Goal: Task Accomplishment & Management: Use online tool/utility

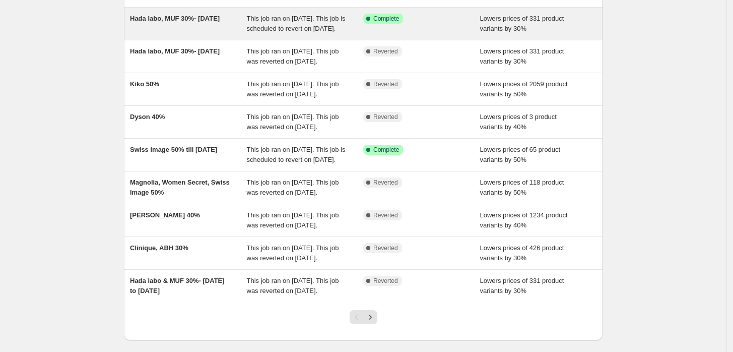
scroll to position [120, 0]
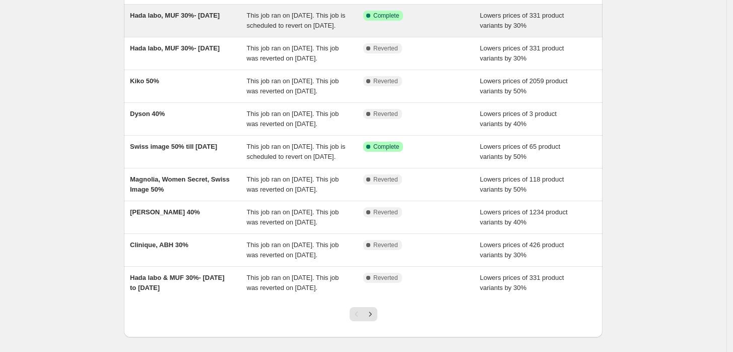
click at [196, 129] on div "Dyson 40%" at bounding box center [188, 119] width 117 height 20
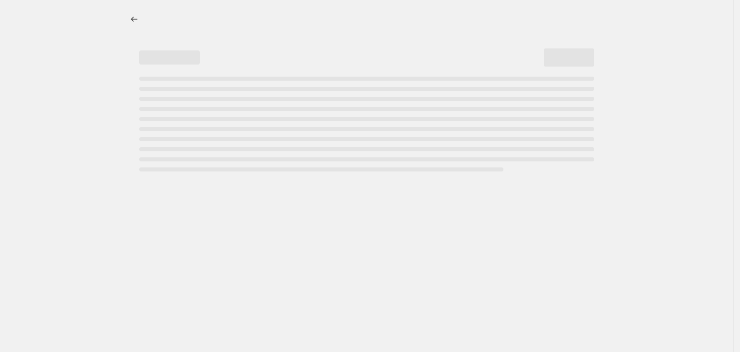
select select "percentage"
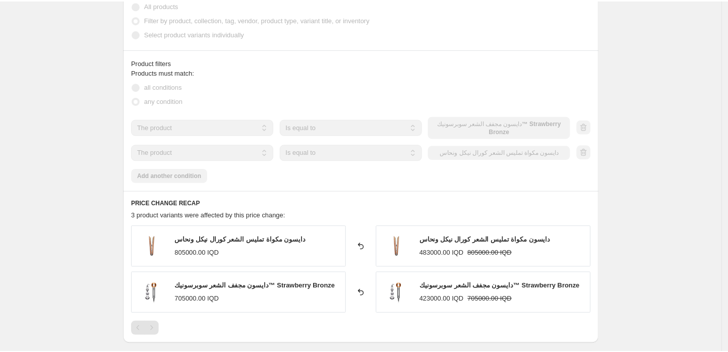
scroll to position [634, 0]
click at [194, 285] on span "دايسون مجفف الشعر سوبرسونيك™ Strawberry Bronze" at bounding box center [256, 285] width 161 height 8
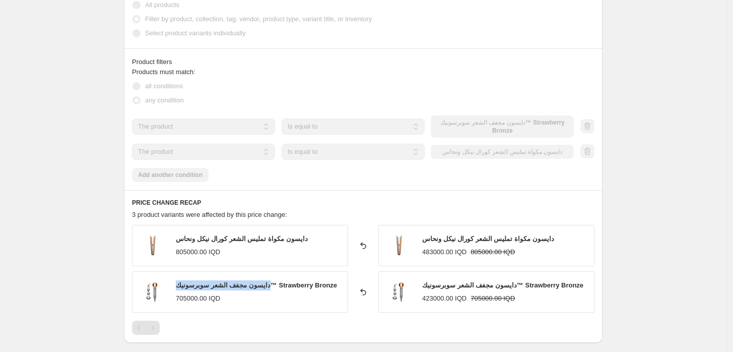
drag, startPoint x: 175, startPoint y: 284, endPoint x: 271, endPoint y: 285, distance: 95.8
click at [271, 285] on div "دايسون مجفف الشعر سوبرسونيك™ Strawberry Bronze 705000.00 IQD" at bounding box center [240, 291] width 216 height 41
copy span "دايسون مجفف الشعر سوبرسونيك"
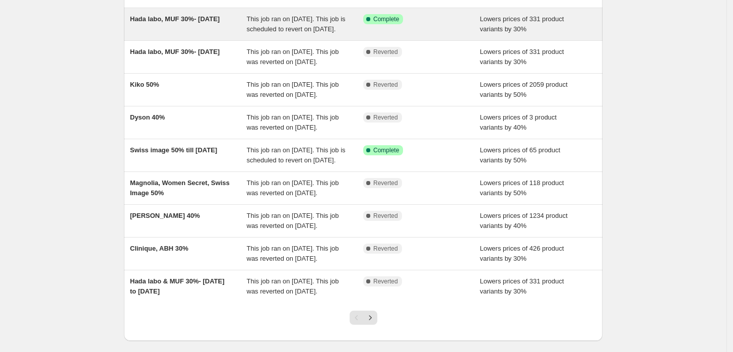
scroll to position [133, 0]
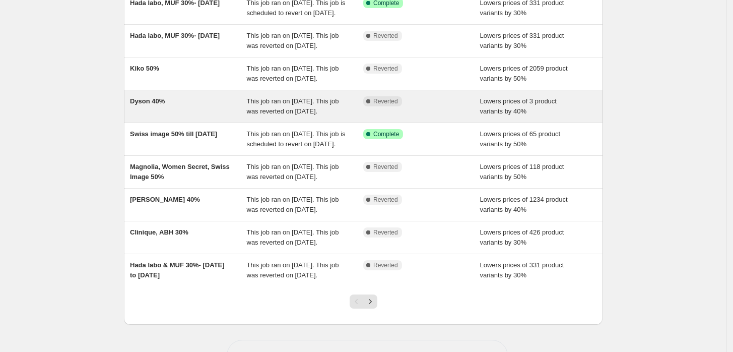
click at [164, 116] on div "Dyson 40%" at bounding box center [188, 106] width 117 height 20
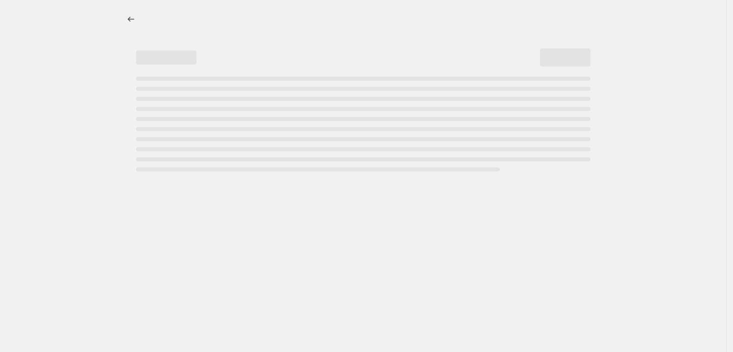
select select "percentage"
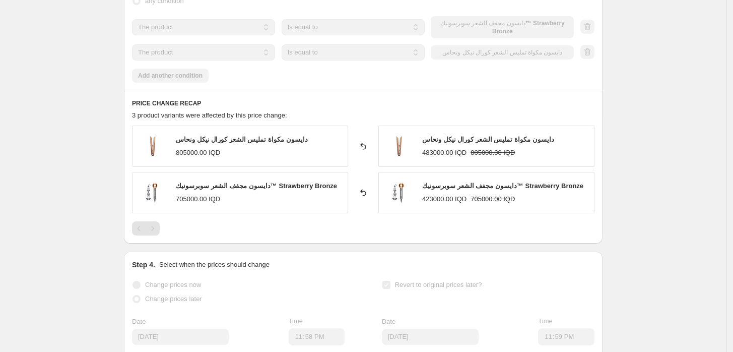
scroll to position [733, 0]
